Goal: Find specific page/section: Find specific page/section

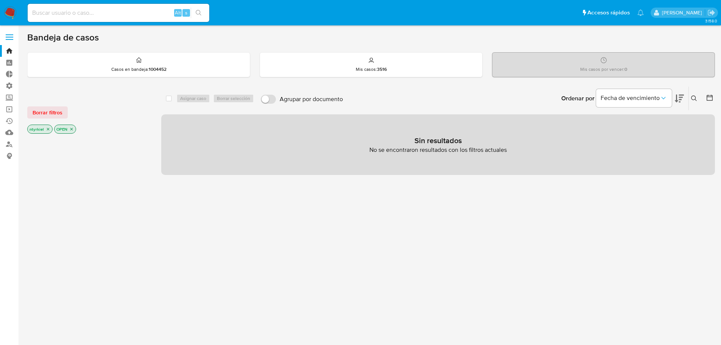
click at [102, 11] on input at bounding box center [119, 13] width 182 height 10
paste input "1992392579"
type input "1992392579"
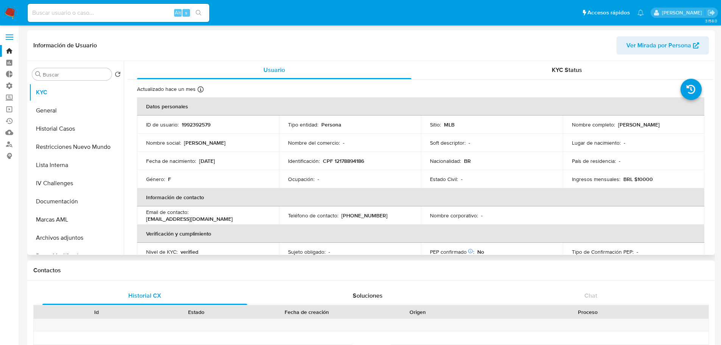
select select "10"
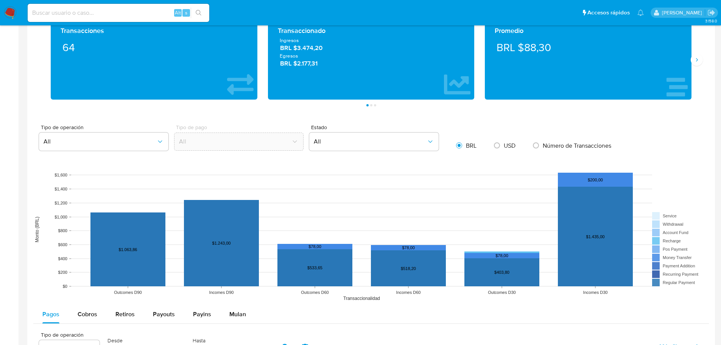
scroll to position [643, 0]
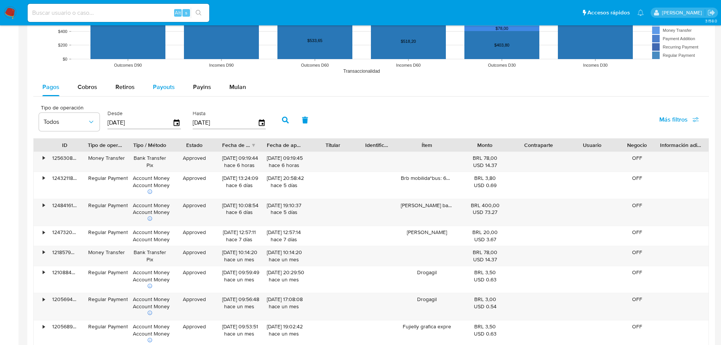
click at [170, 86] on span "Payouts" at bounding box center [164, 86] width 22 height 9
select select "10"
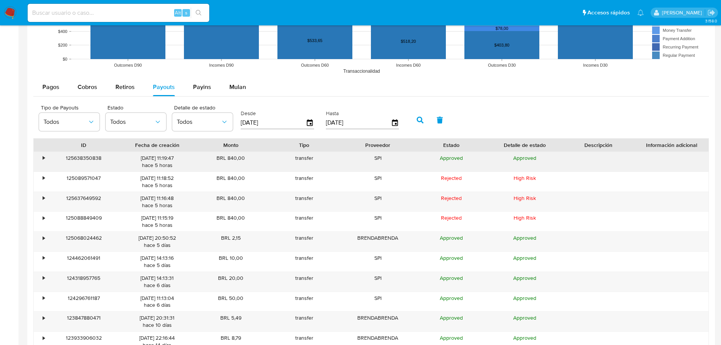
click at [41, 158] on div "•" at bounding box center [40, 162] width 13 height 20
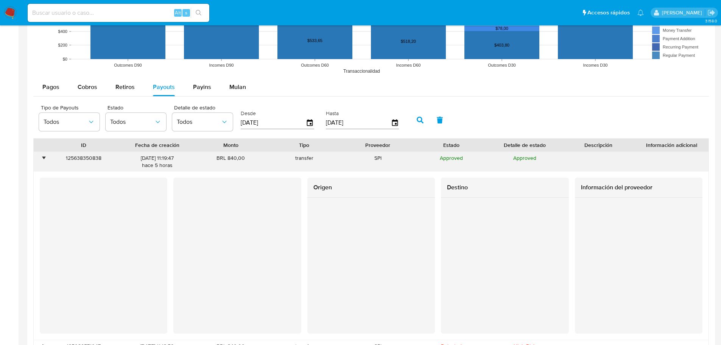
click at [41, 158] on div "•" at bounding box center [40, 162] width 13 height 20
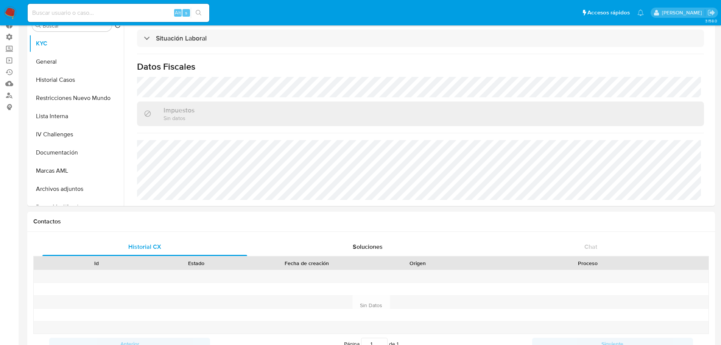
scroll to position [0, 0]
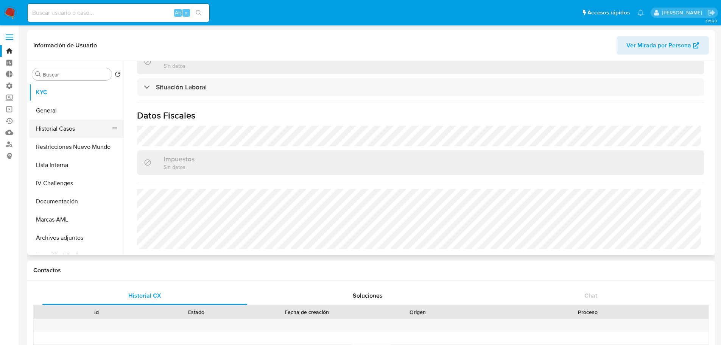
click at [63, 126] on button "Historial Casos" at bounding box center [73, 129] width 89 height 18
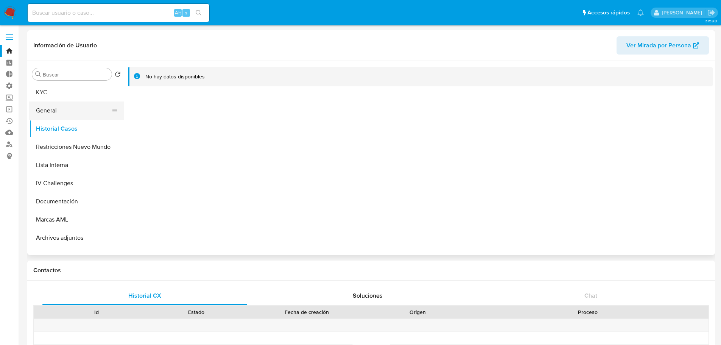
click at [56, 104] on button "General" at bounding box center [73, 110] width 89 height 18
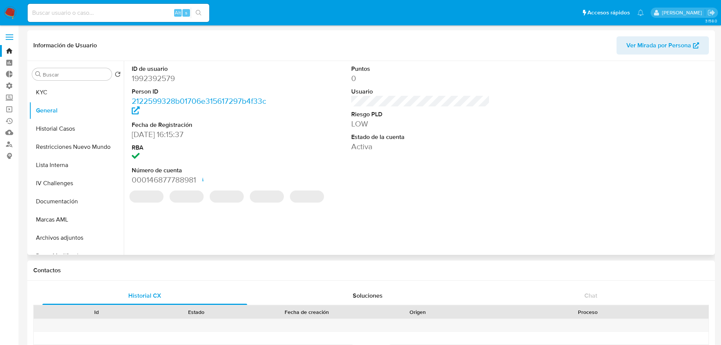
click at [167, 78] on dd "1992392579" at bounding box center [201, 78] width 139 height 11
copy dd "1992392579"
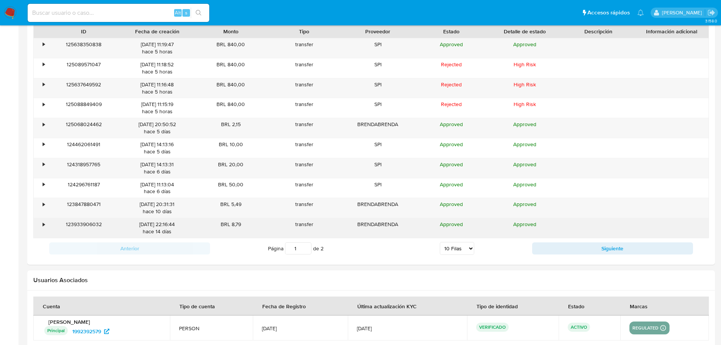
scroll to position [605, 0]
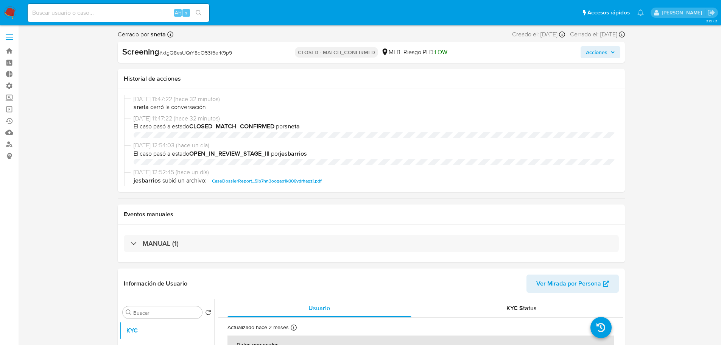
select select "10"
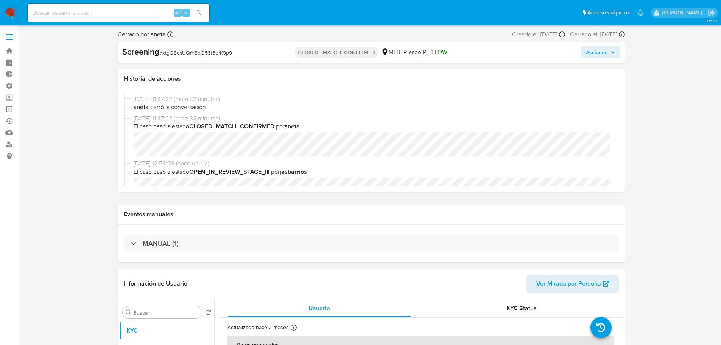
scroll to position [76, 0]
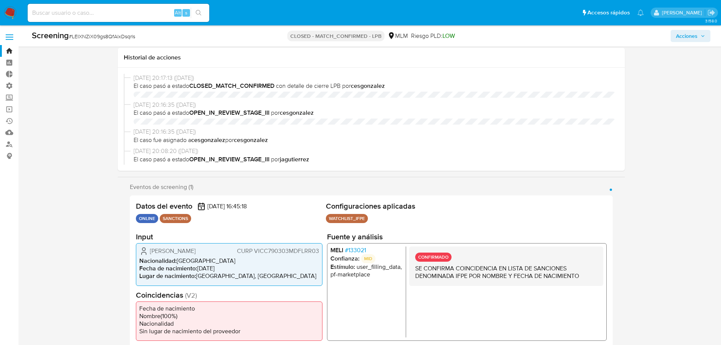
select select "10"
